Goal: Task Accomplishment & Management: Manage account settings

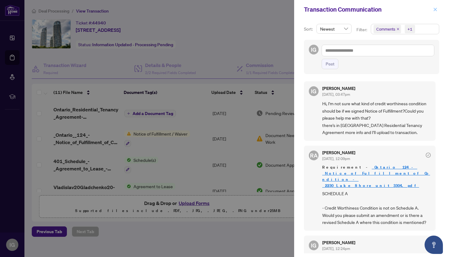
scroll to position [29, 0]
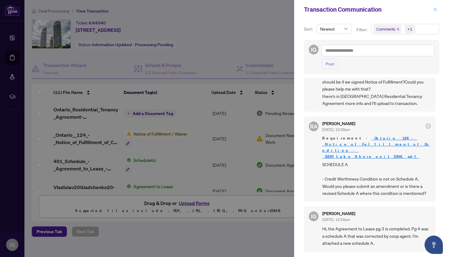
click at [436, 9] on icon "close" at bounding box center [435, 9] width 4 height 4
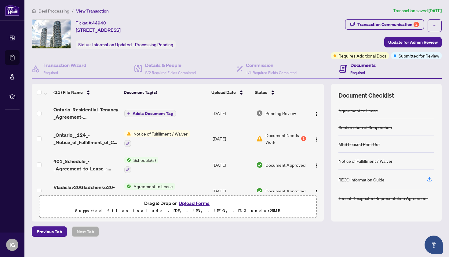
click at [290, 138] on span "Document Needs Work" at bounding box center [282, 138] width 35 height 13
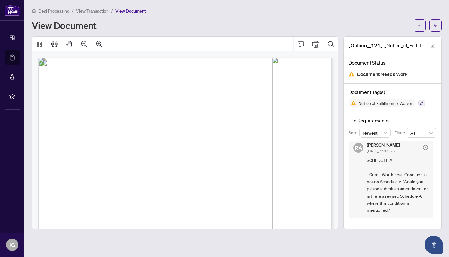
click at [95, 10] on span "View Transaction" at bounding box center [92, 10] width 33 height 5
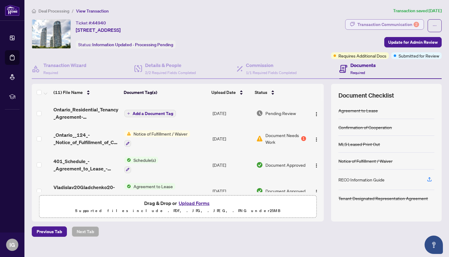
click at [383, 26] on div "Transaction Communication 2" at bounding box center [388, 25] width 62 height 10
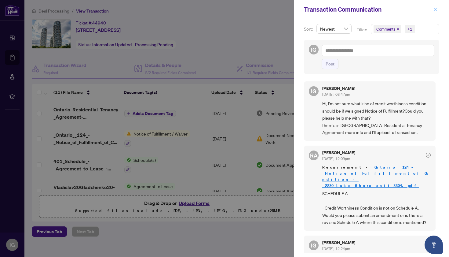
click at [436, 9] on icon "close" at bounding box center [435, 9] width 3 height 3
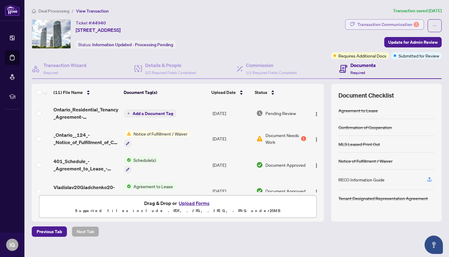
click at [379, 24] on div "Transaction Communication 2" at bounding box center [388, 25] width 62 height 10
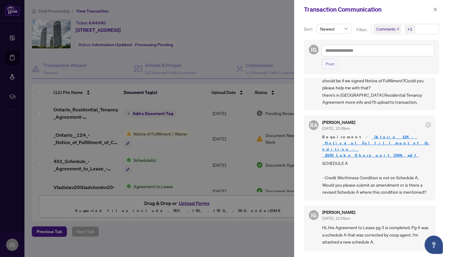
scroll to position [31, 0]
click at [278, 39] on div at bounding box center [224, 128] width 449 height 257
click at [434, 10] on icon "close" at bounding box center [435, 9] width 4 height 4
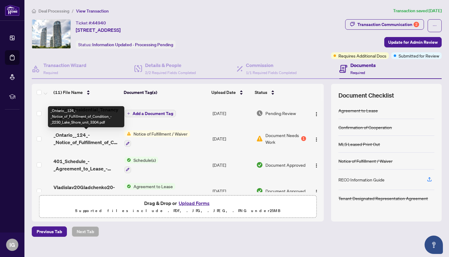
click at [88, 140] on span "_Ontario__124_-_Notice_of_Fulfillment_of_Condition_-_2230_Lake_Shore_unit_3304.…" at bounding box center [86, 138] width 66 height 15
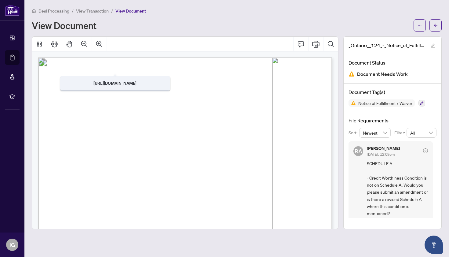
click at [96, 10] on span "View Transaction" at bounding box center [92, 10] width 33 height 5
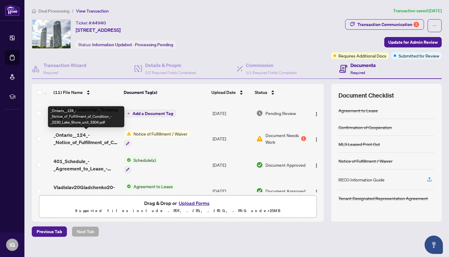
click at [89, 139] on span "_Ontario__124_-_Notice_of_Fulfillment_of_Condition_-_2230_Lake_Shore_unit_3304.…" at bounding box center [86, 138] width 66 height 15
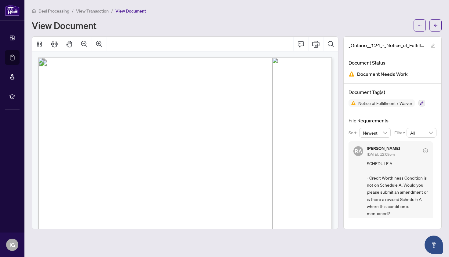
click at [100, 10] on span "View Transaction" at bounding box center [92, 10] width 33 height 5
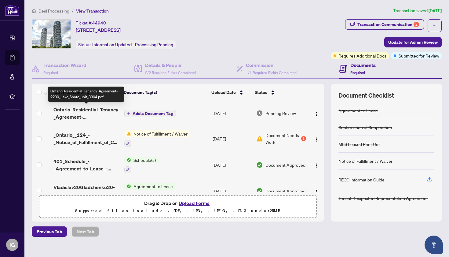
click at [83, 109] on span "Ontario_Residential_Tenancy_Agreement-2230_Lake_Shore_unit_3304.pdf" at bounding box center [86, 113] width 66 height 15
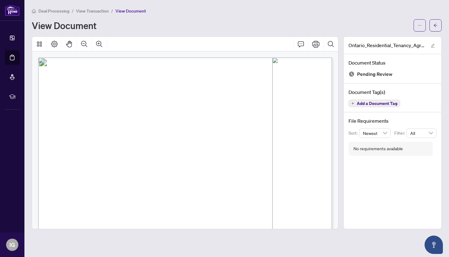
click at [97, 11] on span "View Transaction" at bounding box center [92, 10] width 33 height 5
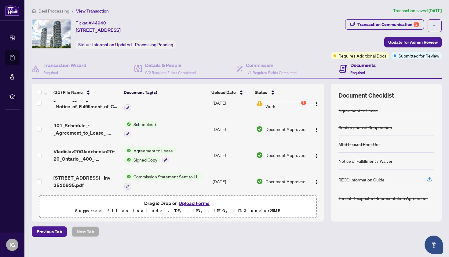
scroll to position [36, 0]
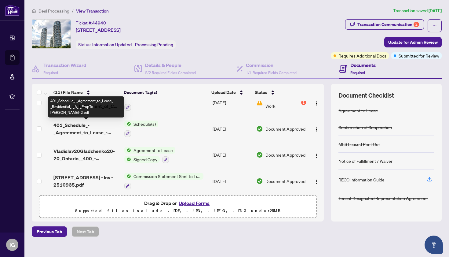
click at [72, 128] on span "401_Schedule_-_Agreement_to_Lease_-_Residential_-_A_-_PropTx-[PERSON_NAME]-2.pdf" at bounding box center [86, 128] width 66 height 15
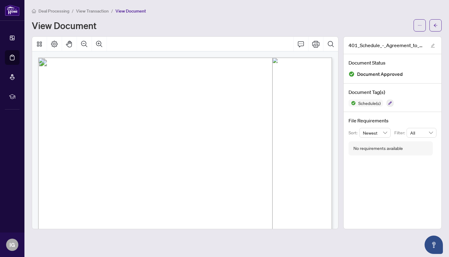
click at [101, 11] on span "View Transaction" at bounding box center [92, 10] width 33 height 5
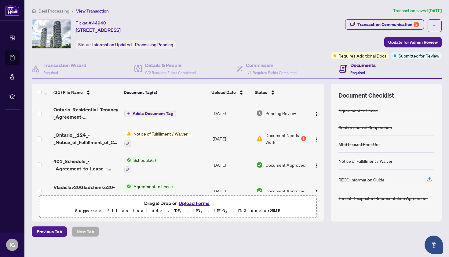
click at [177, 133] on span "Notice of Fulfillment / Waiver" at bounding box center [160, 133] width 59 height 7
click at [190, 98] on th "Document Tag(s)" at bounding box center [165, 92] width 88 height 17
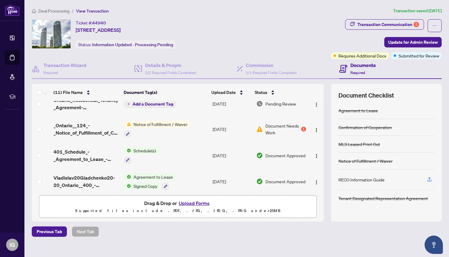
scroll to position [7, 0]
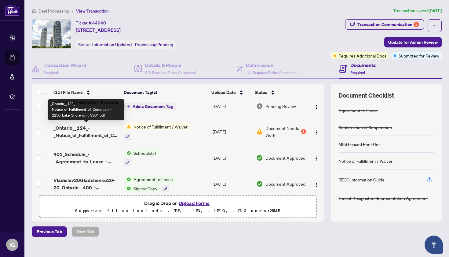
click at [79, 133] on span "_Ontario__124_-_Notice_of_Fulfillment_of_Condition_-_2230_Lake_Shore_unit_3304.…" at bounding box center [86, 131] width 66 height 15
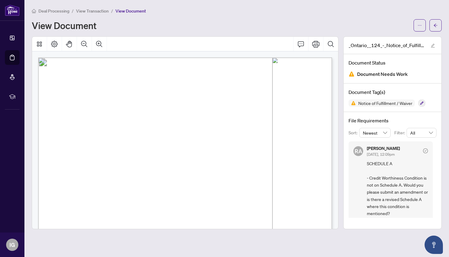
click at [99, 10] on span "View Transaction" at bounding box center [92, 10] width 33 height 5
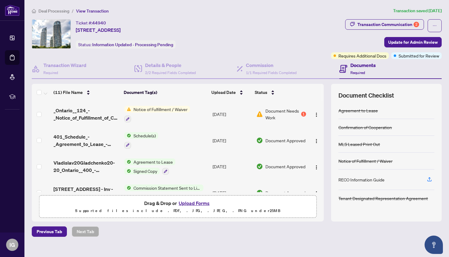
scroll to position [35, 0]
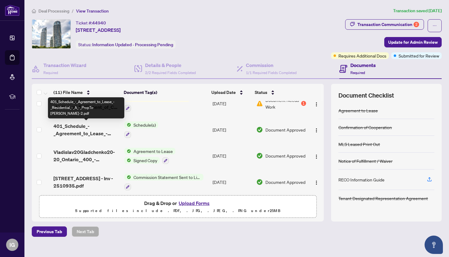
click at [75, 130] on span "401_Schedule_-_Agreement_to_Lease_-_Residential_-_A_-_PropTx-[PERSON_NAME]-2.pdf" at bounding box center [86, 129] width 66 height 15
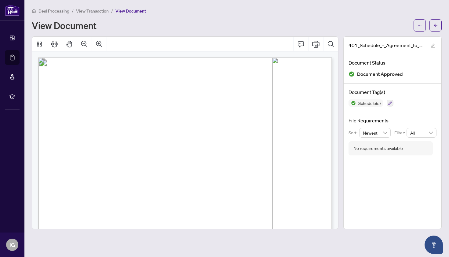
click at [97, 11] on span "View Transaction" at bounding box center [92, 10] width 33 height 5
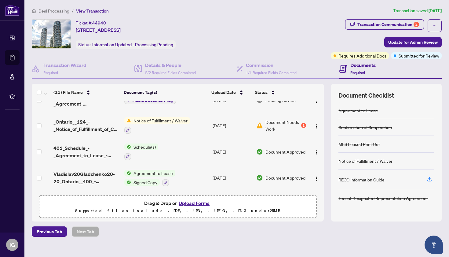
scroll to position [15, 0]
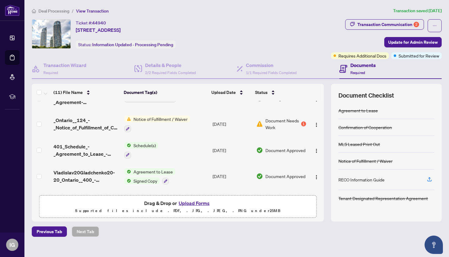
click at [394, 131] on div "Confirmation of Cooperation" at bounding box center [387, 127] width 96 height 17
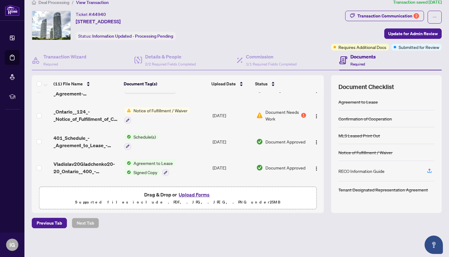
scroll to position [8, 0]
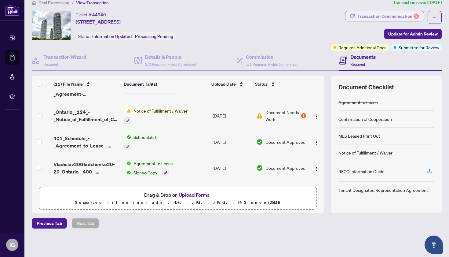
click at [395, 15] on div "Transaction Communication 2" at bounding box center [388, 16] width 62 height 10
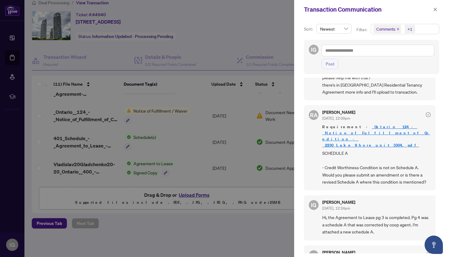
scroll to position [41, 0]
